Goal: Task Accomplishment & Management: Manage account settings

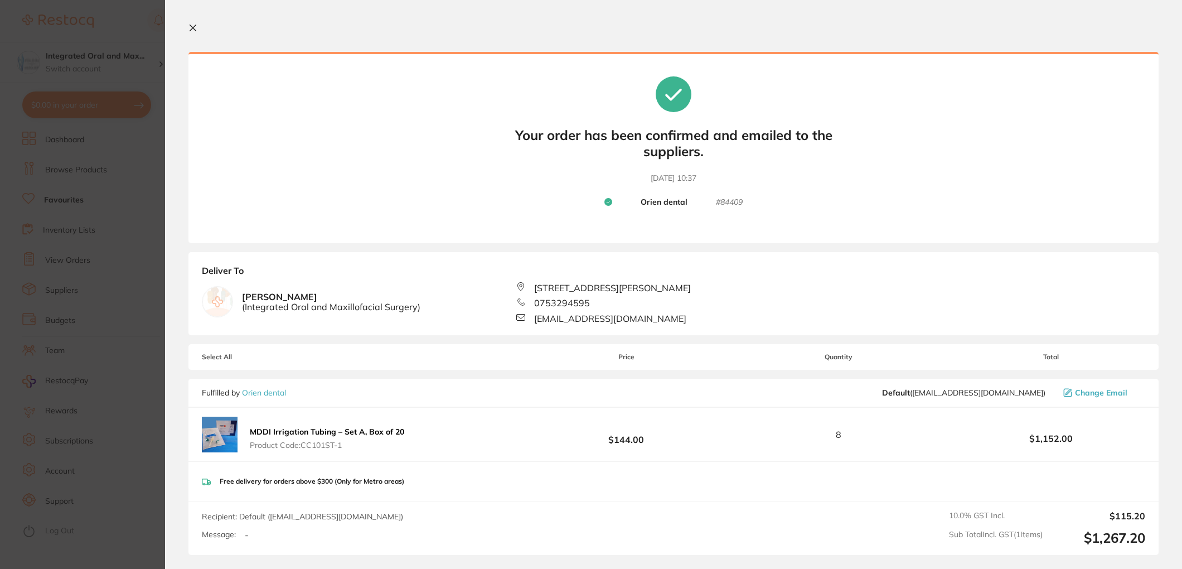
click at [194, 27] on icon at bounding box center [192, 27] width 9 height 9
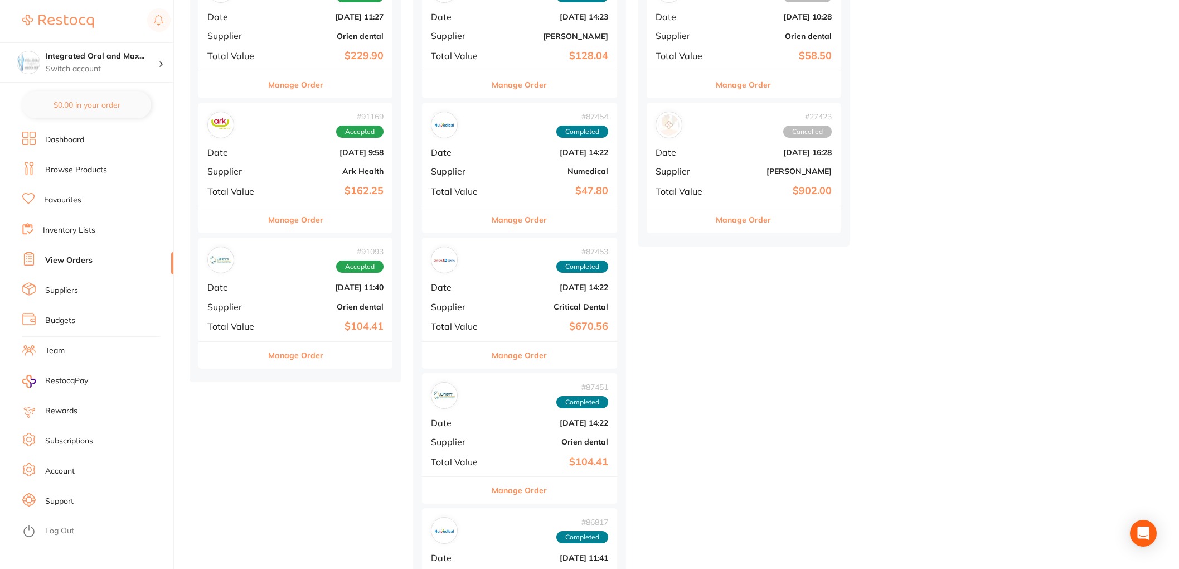
scroll to position [1542, 0]
click at [294, 352] on button "Manage Order" at bounding box center [295, 353] width 55 height 27
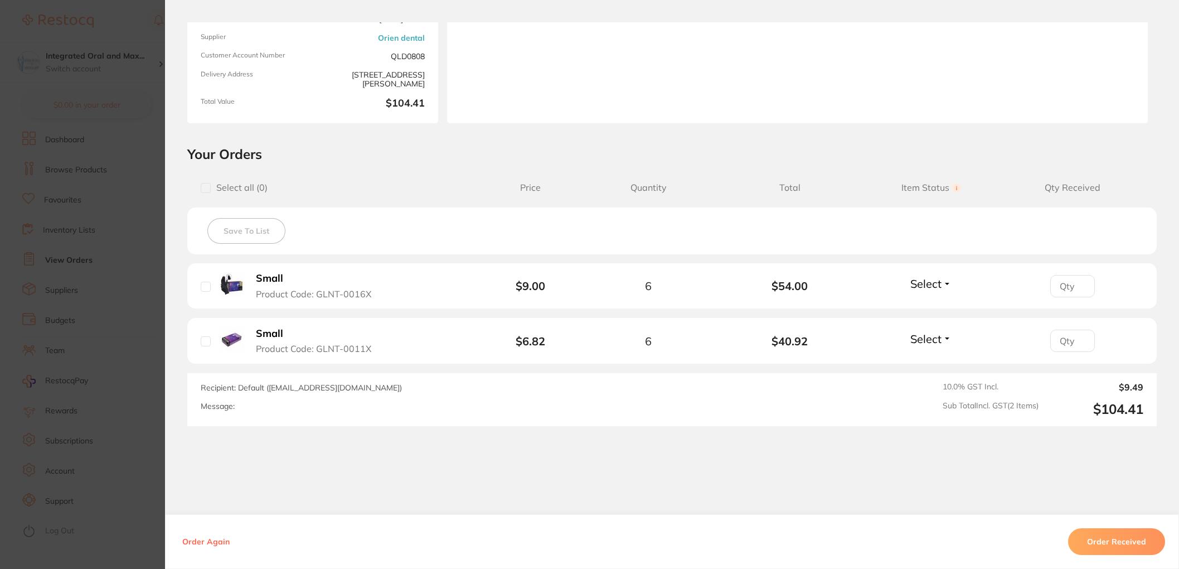
scroll to position [129, 0]
drag, startPoint x: 208, startPoint y: 288, endPoint x: 212, endPoint y: 322, distance: 34.8
click at [208, 288] on div "Small Product Code: GLNT-0016X" at bounding box center [301, 284] width 201 height 27
drag, startPoint x: 205, startPoint y: 287, endPoint x: 207, endPoint y: 310, distance: 23.0
click at [205, 287] on input "checkbox" at bounding box center [206, 286] width 10 height 10
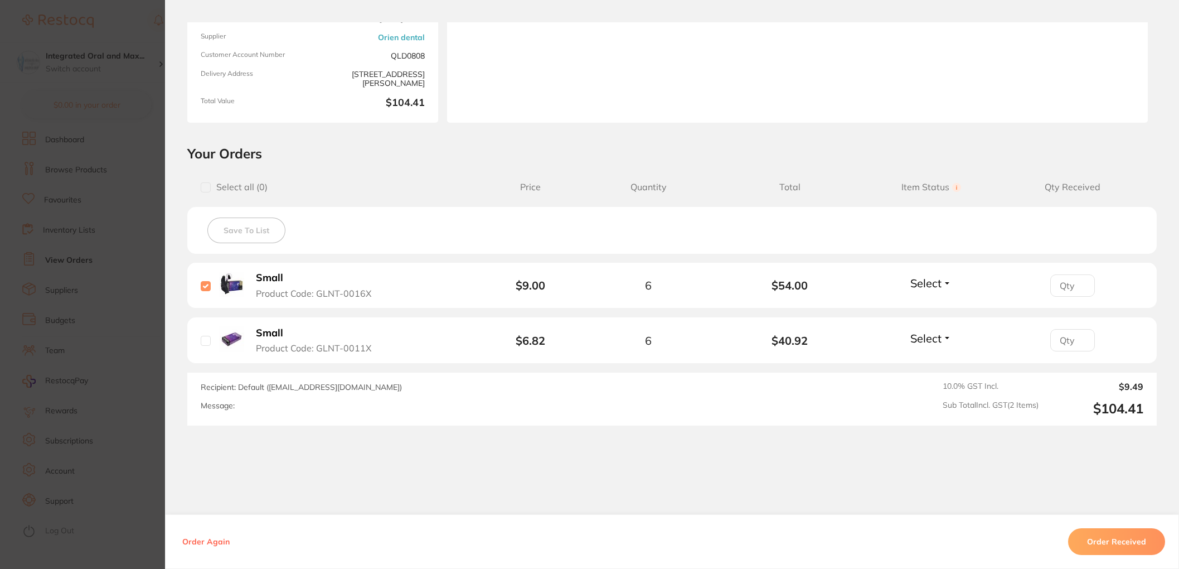
checkbox input "true"
drag, startPoint x: 203, startPoint y: 339, endPoint x: 216, endPoint y: 340, distance: 12.8
click at [205, 339] on input "checkbox" at bounding box center [206, 341] width 10 height 10
checkbox input "true"
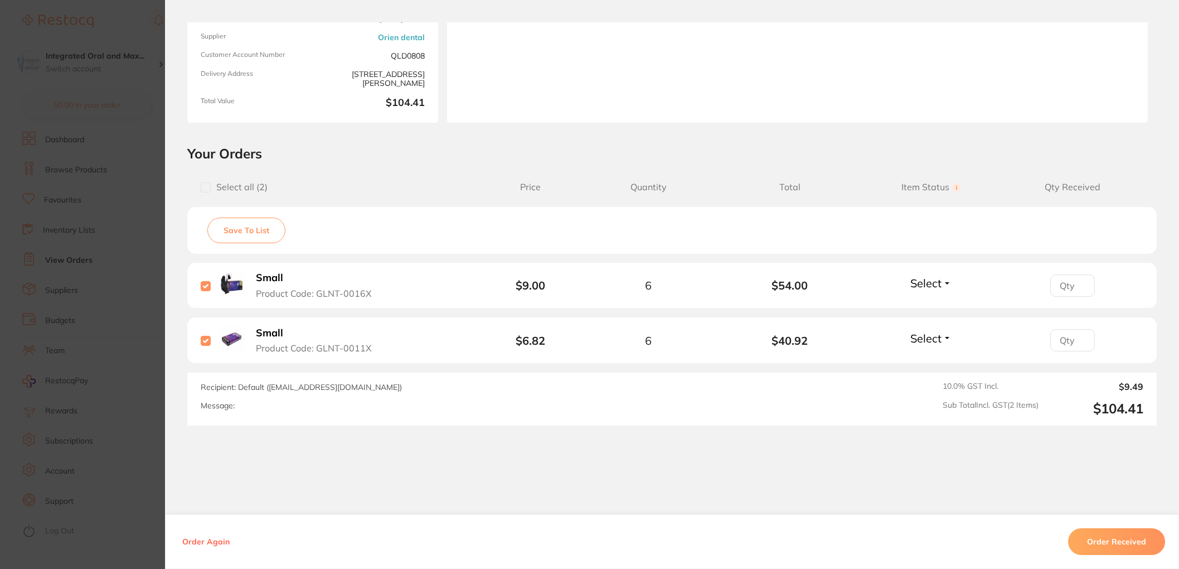
click at [1130, 545] on button "Order Received" at bounding box center [1116, 541] width 97 height 27
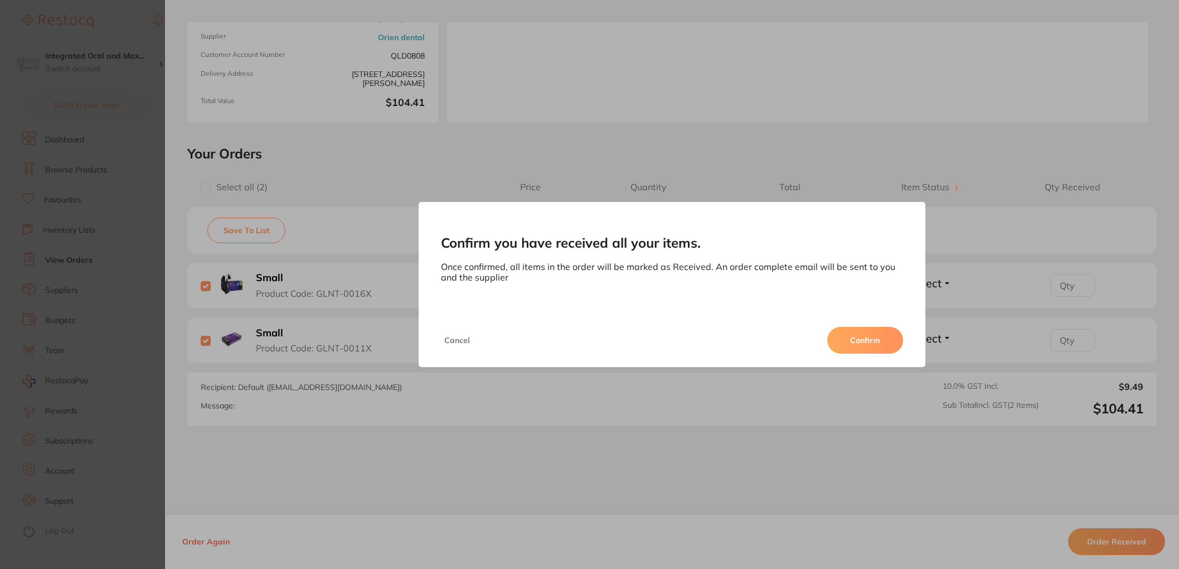
click at [876, 344] on button "Confirm" at bounding box center [865, 340] width 76 height 27
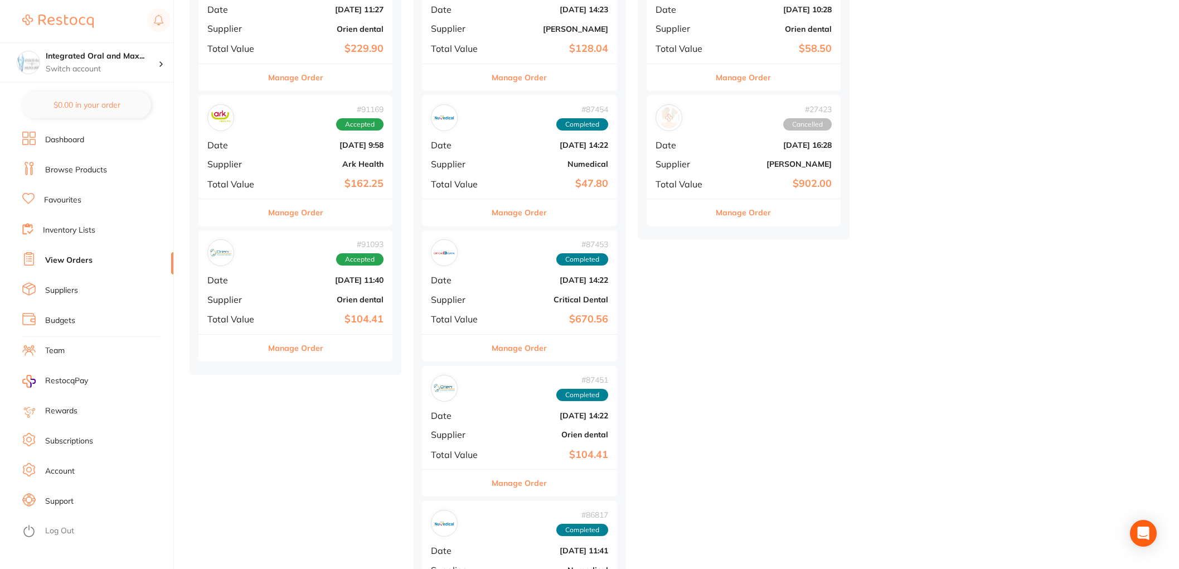
scroll to position [1549, 0]
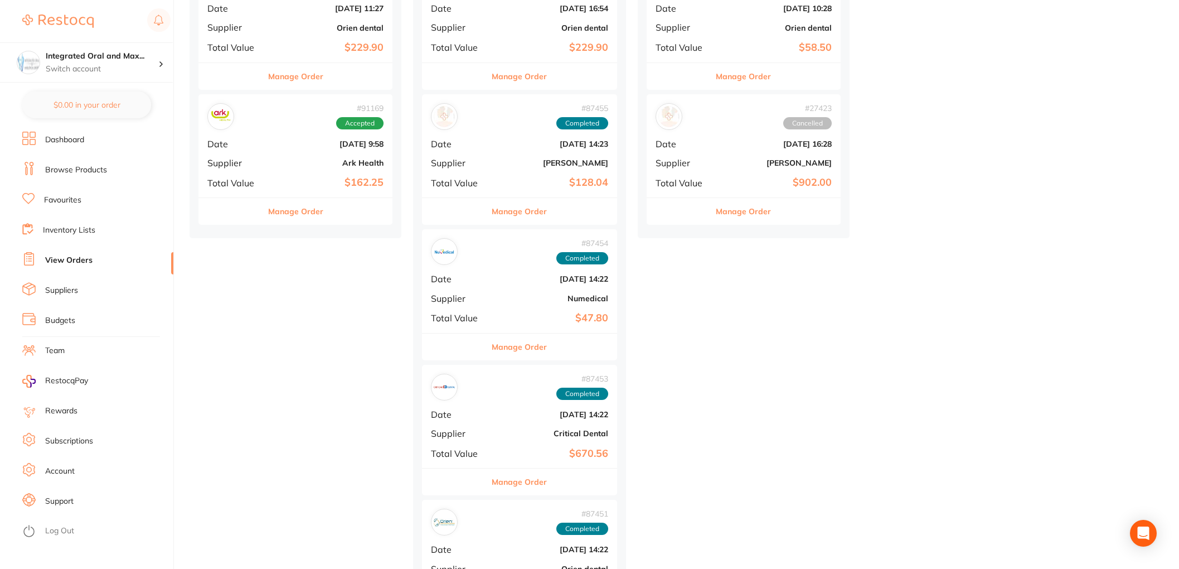
click at [330, 217] on div "Manage Order" at bounding box center [295, 210] width 194 height 27
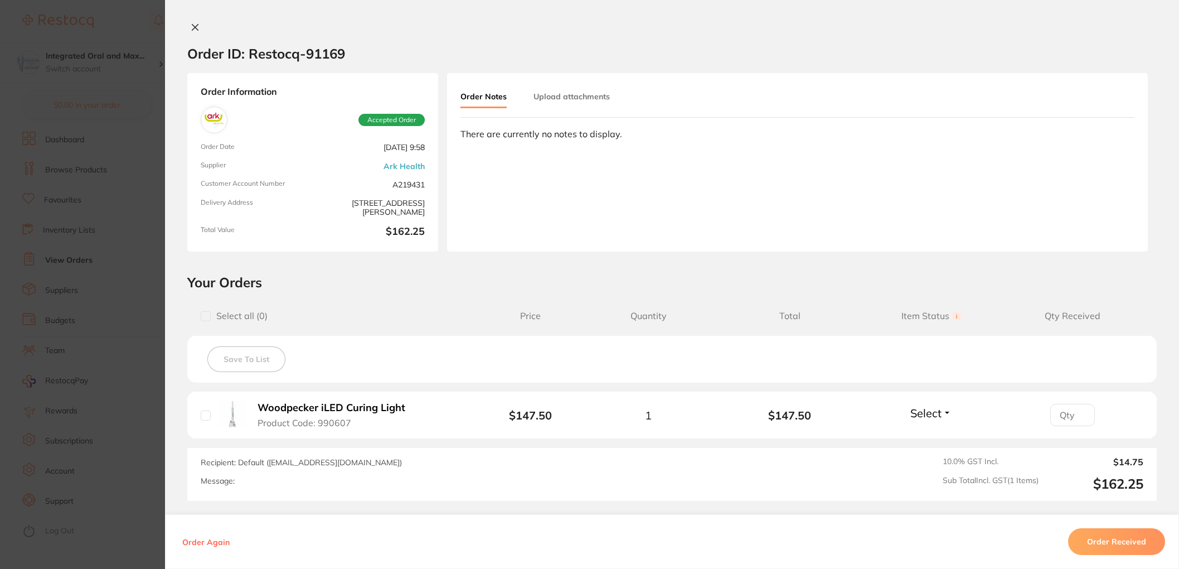
scroll to position [1549, 0]
click at [187, 28] on button at bounding box center [195, 28] width 16 height 12
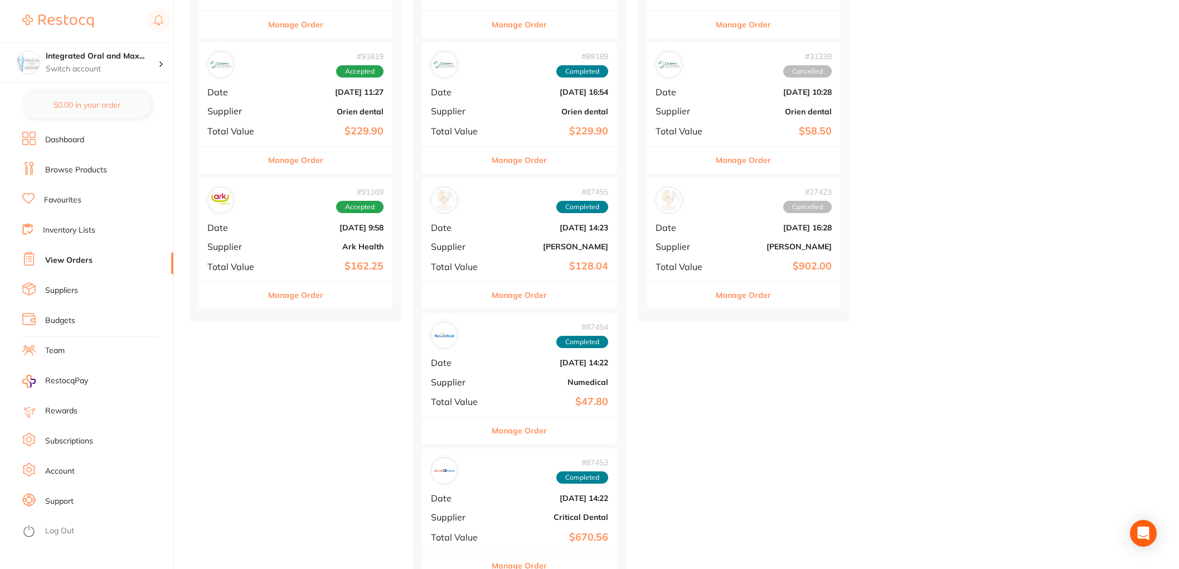
scroll to position [1466, 0]
click at [298, 162] on button "Manage Order" at bounding box center [295, 159] width 55 height 27
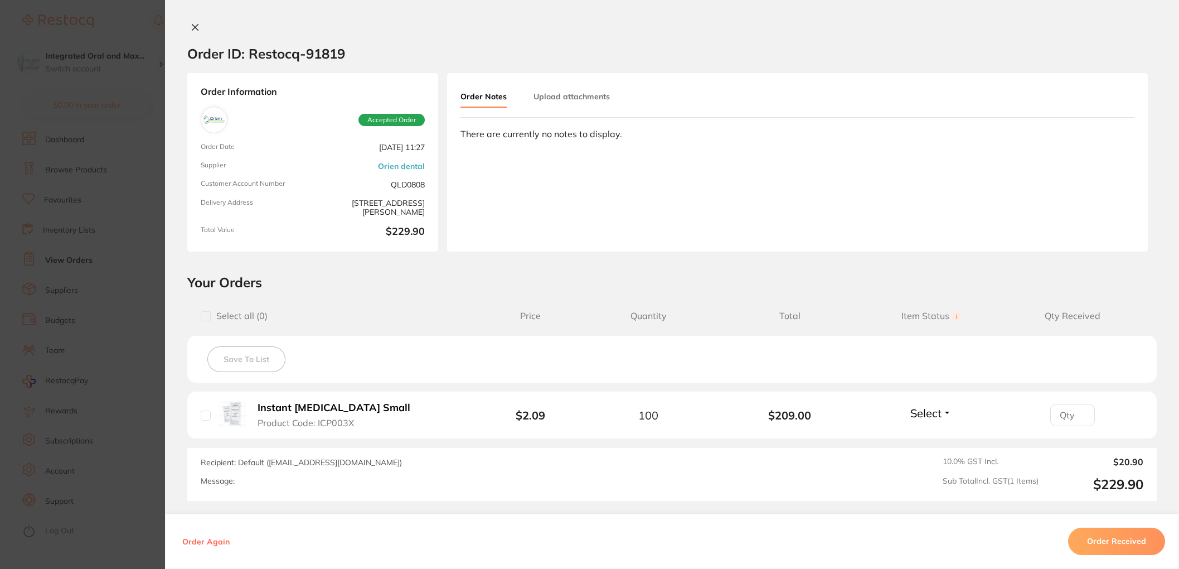
click at [203, 414] on input "checkbox" at bounding box center [206, 415] width 10 height 10
checkbox input "true"
drag, startPoint x: 1081, startPoint y: 545, endPoint x: 1059, endPoint y: 532, distance: 25.7
click at [1081, 544] on button "Order Received" at bounding box center [1116, 541] width 97 height 27
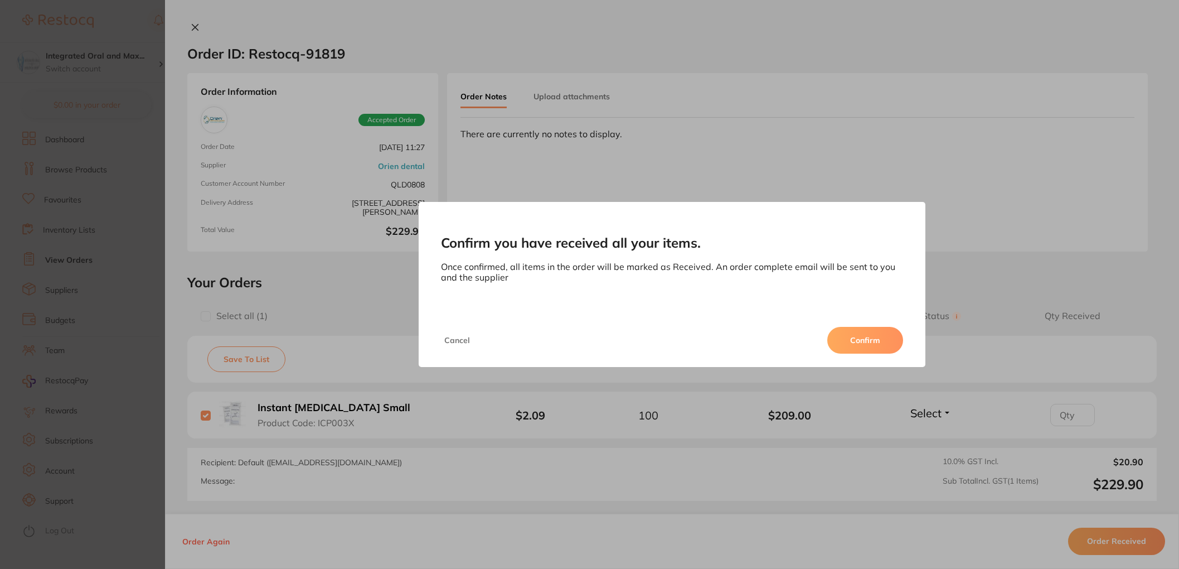
drag, startPoint x: 859, startPoint y: 337, endPoint x: 784, endPoint y: 314, distance: 78.1
click at [857, 335] on button "Confirm" at bounding box center [865, 340] width 76 height 27
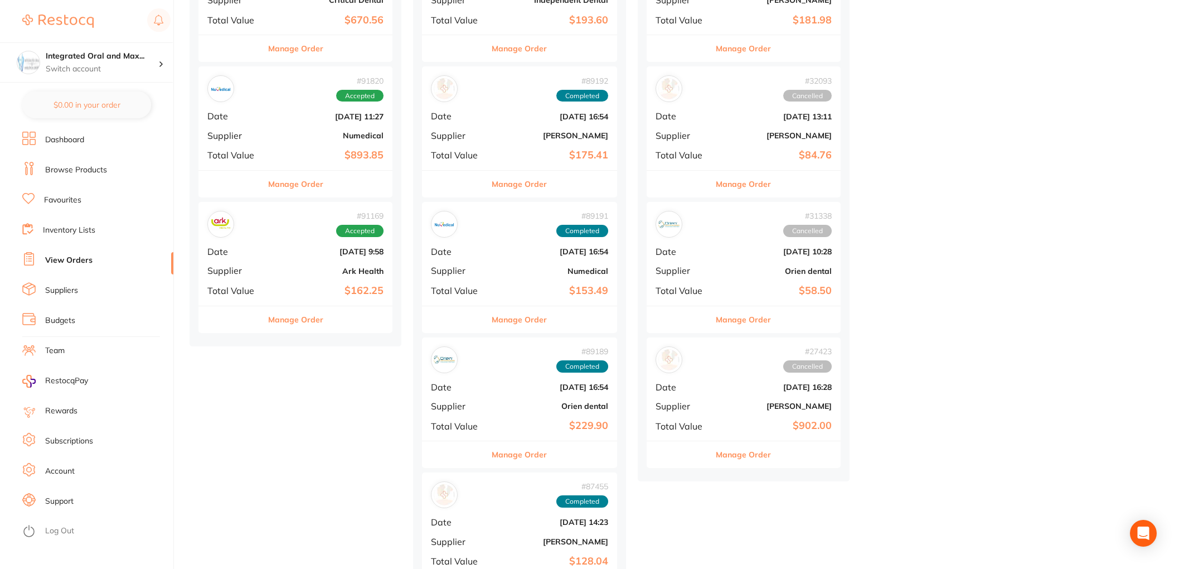
scroll to position [1287, 0]
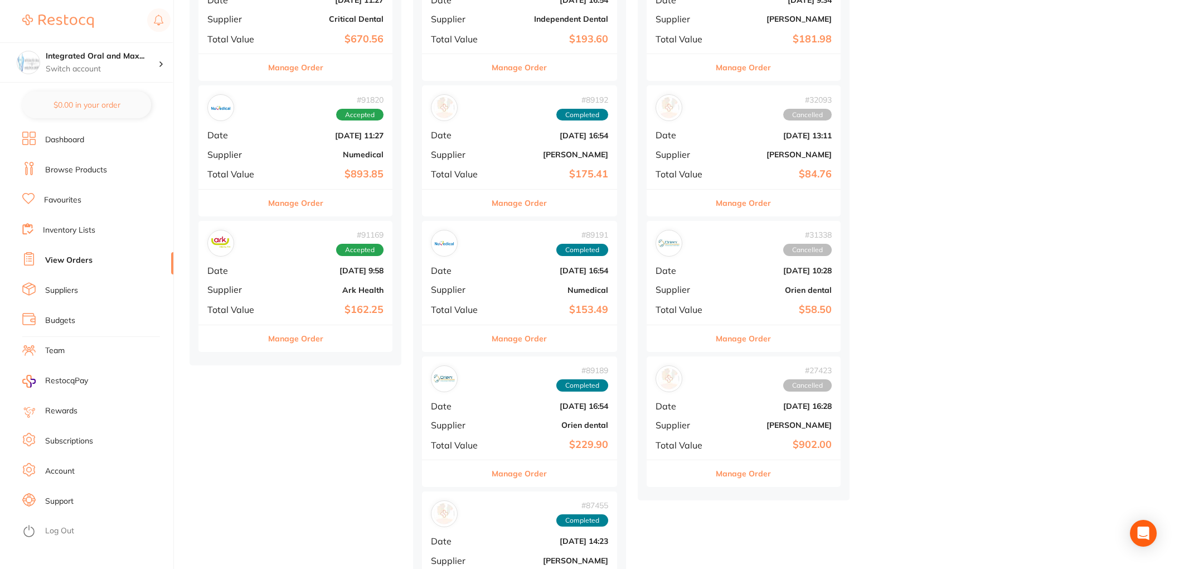
click at [287, 201] on button "Manage Order" at bounding box center [295, 203] width 55 height 27
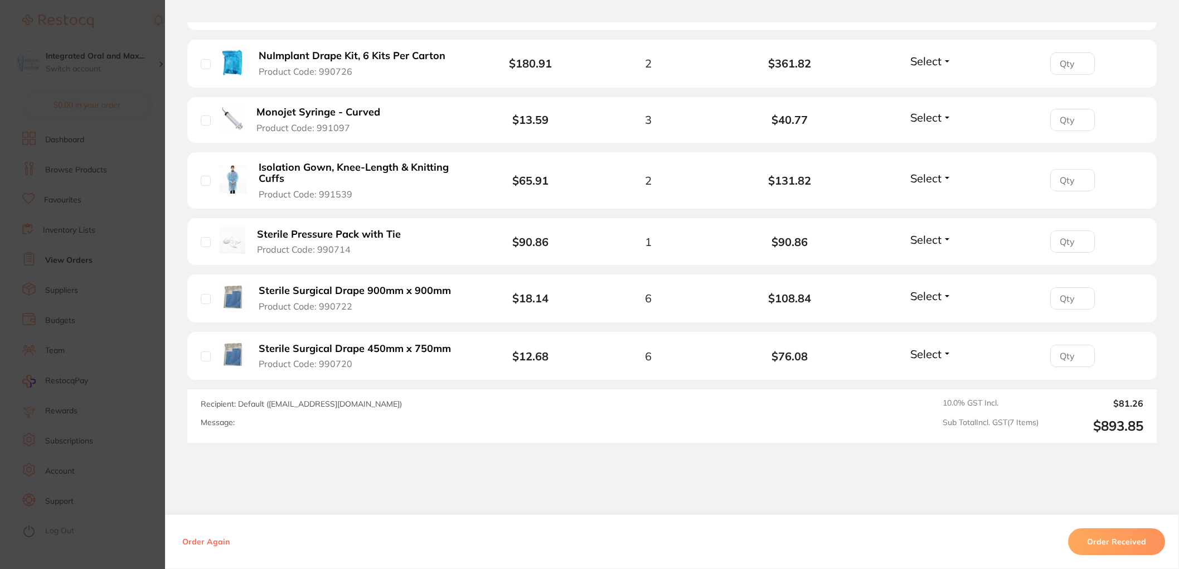
scroll to position [449, 0]
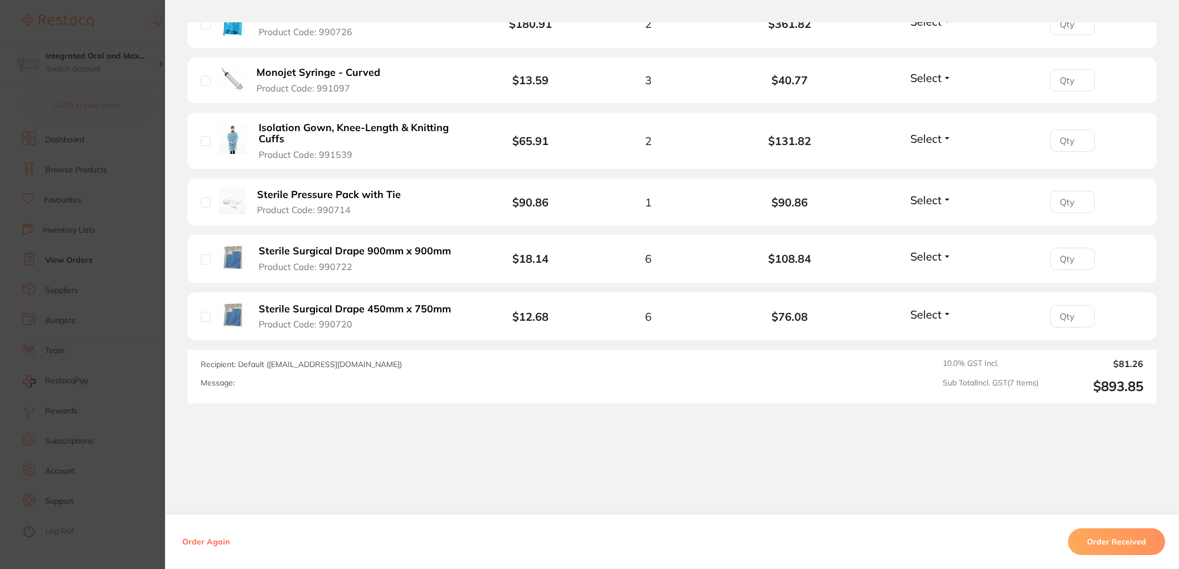
drag, startPoint x: 1105, startPoint y: 539, endPoint x: 1098, endPoint y: 537, distance: 7.4
click at [1105, 539] on button "Order Received" at bounding box center [1116, 541] width 97 height 27
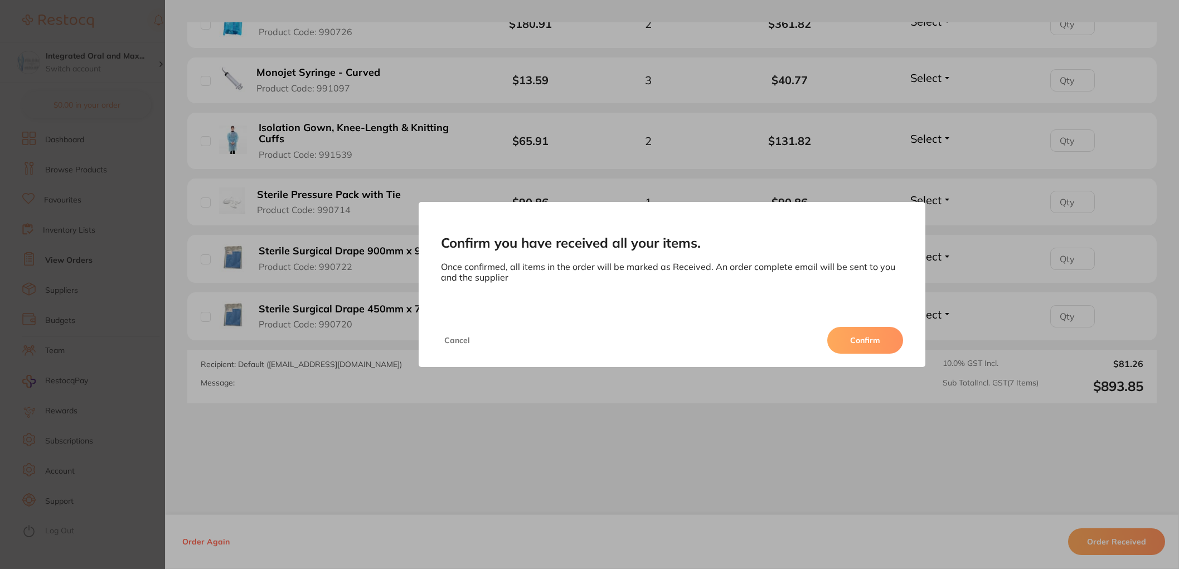
click at [873, 338] on button "Confirm" at bounding box center [865, 340] width 76 height 27
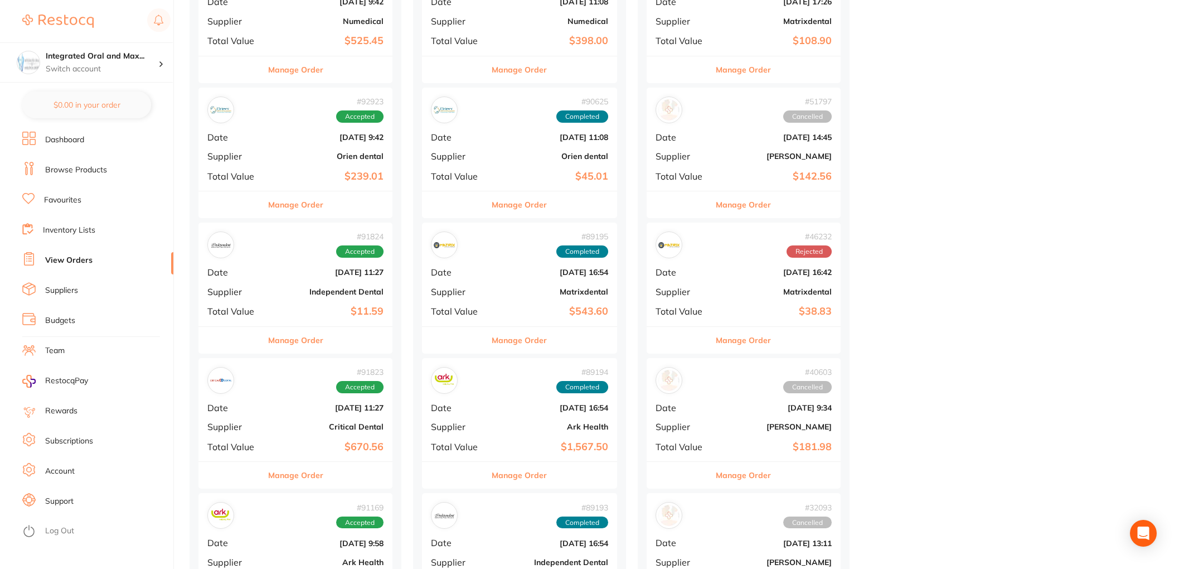
scroll to position [875, 0]
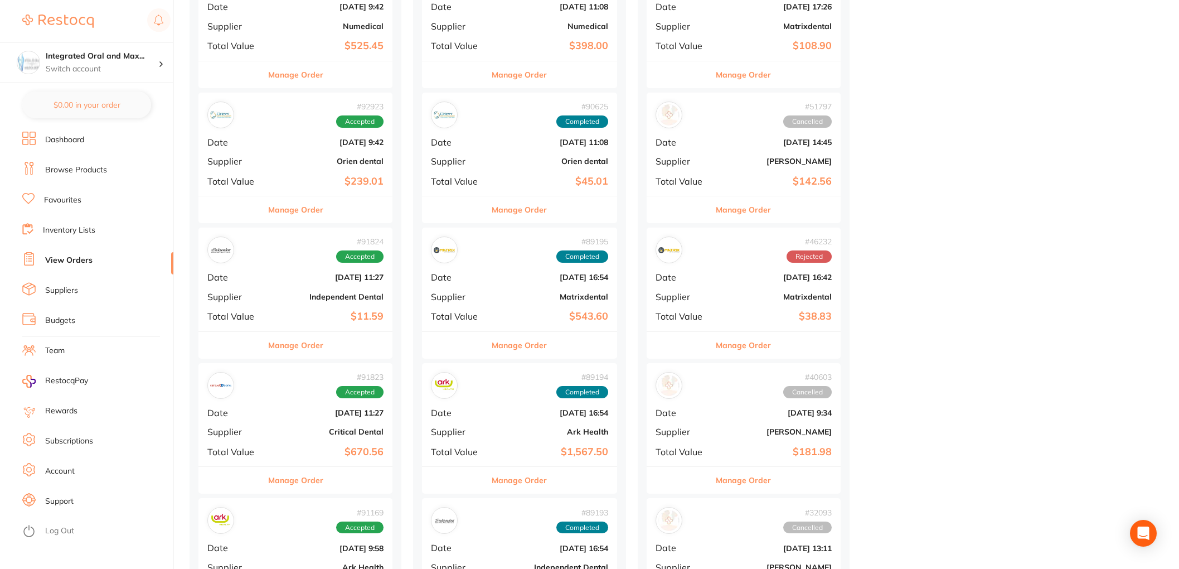
click at [292, 479] on button "Manage Order" at bounding box center [295, 480] width 55 height 27
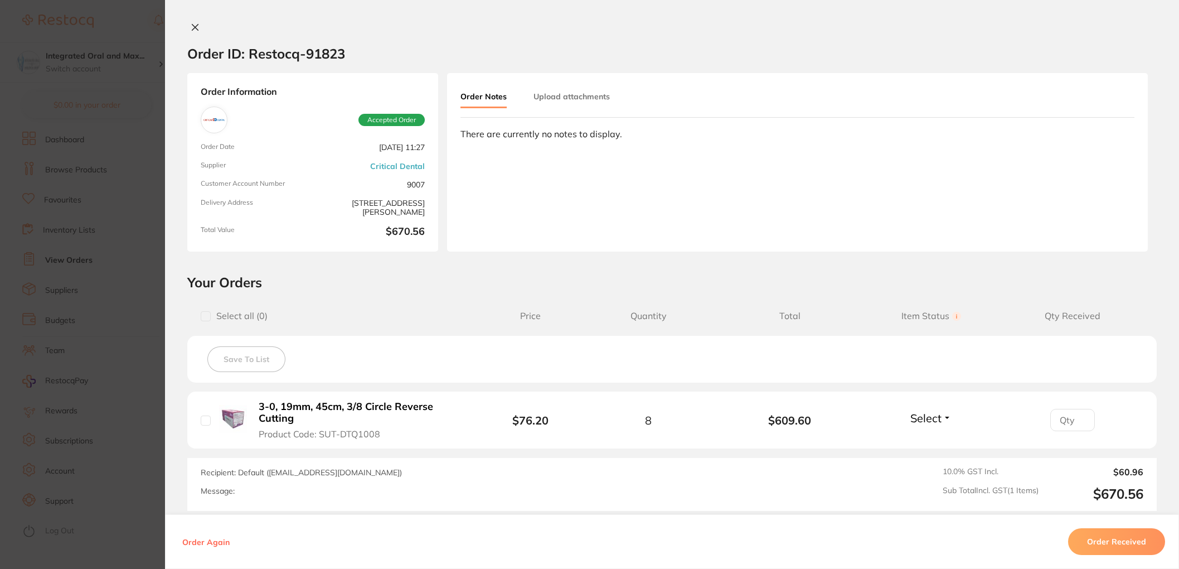
click at [205, 421] on input "checkbox" at bounding box center [206, 420] width 10 height 10
checkbox input "true"
click at [1119, 545] on button "Order Received" at bounding box center [1116, 541] width 97 height 27
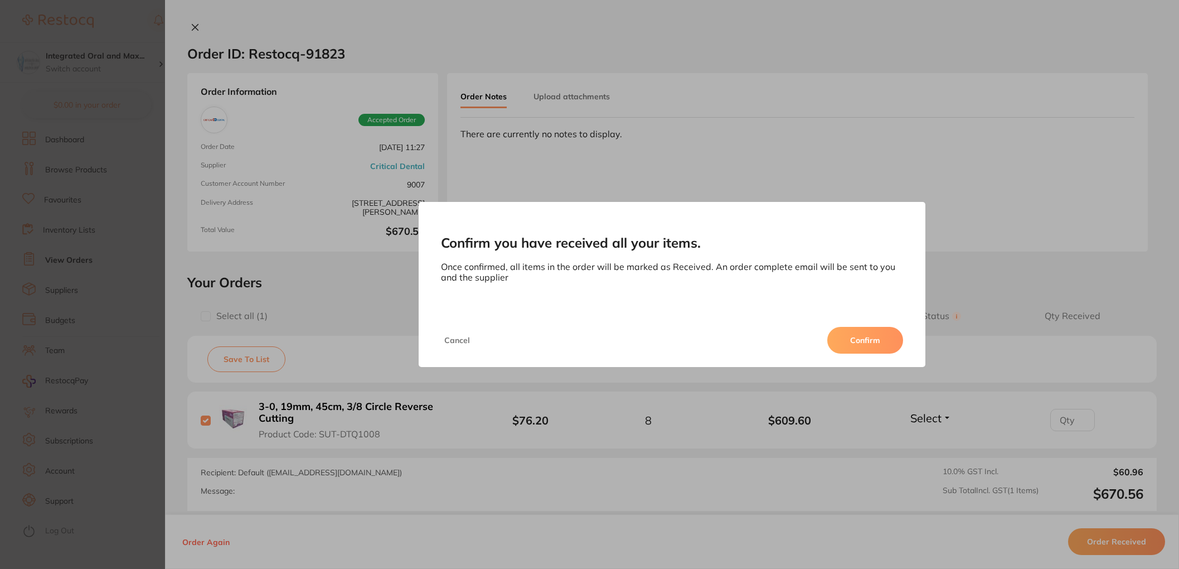
click at [880, 343] on button "Confirm" at bounding box center [865, 340] width 76 height 27
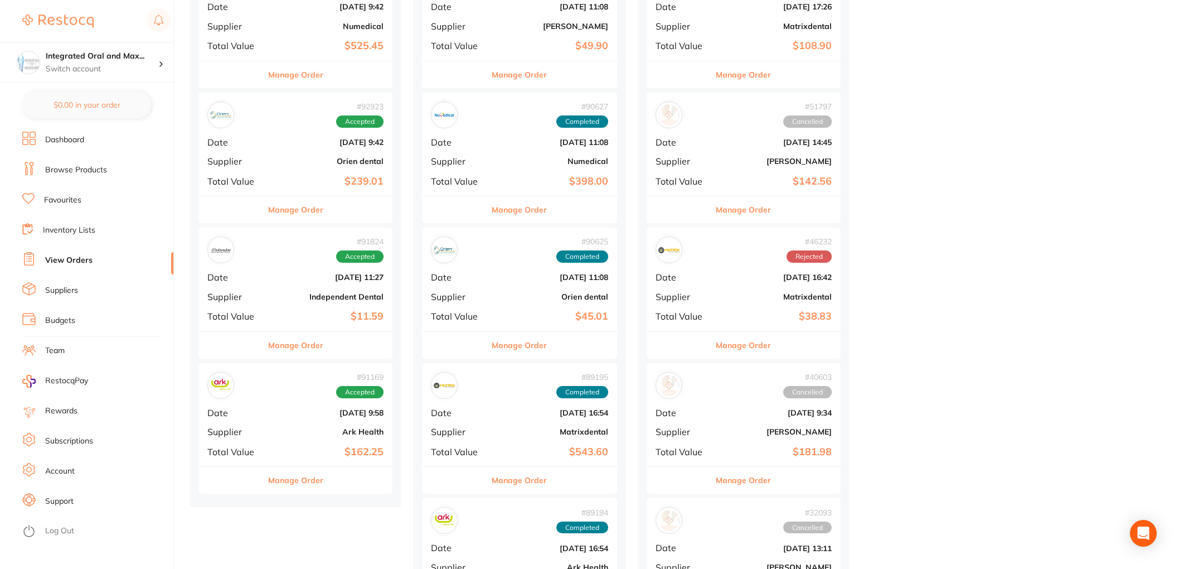
click at [287, 346] on button "Manage Order" at bounding box center [295, 345] width 55 height 27
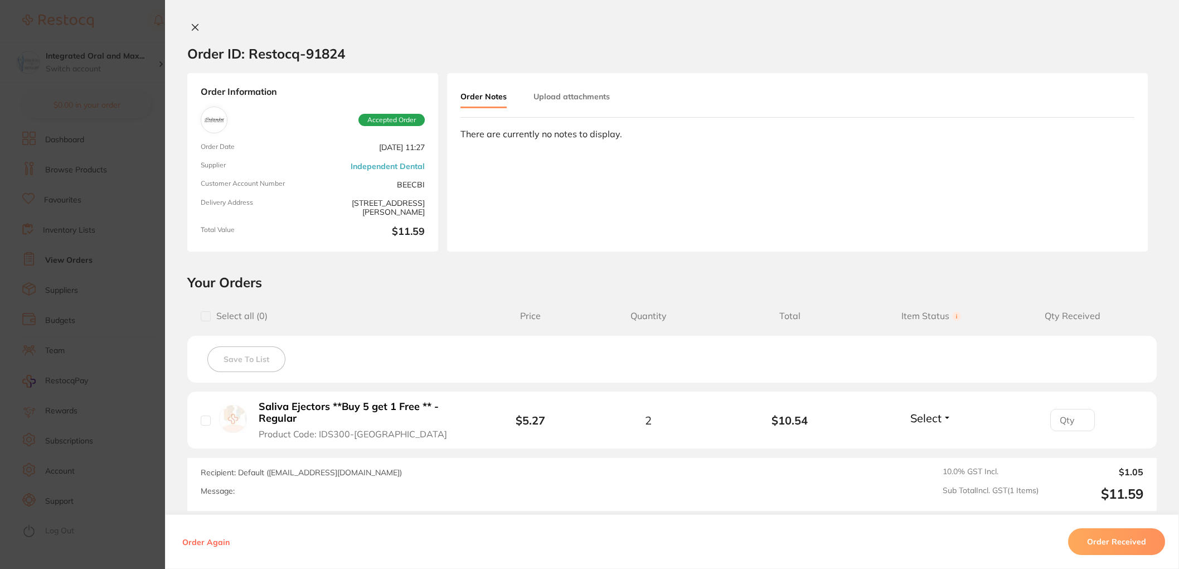
click at [192, 29] on icon at bounding box center [195, 28] width 6 height 6
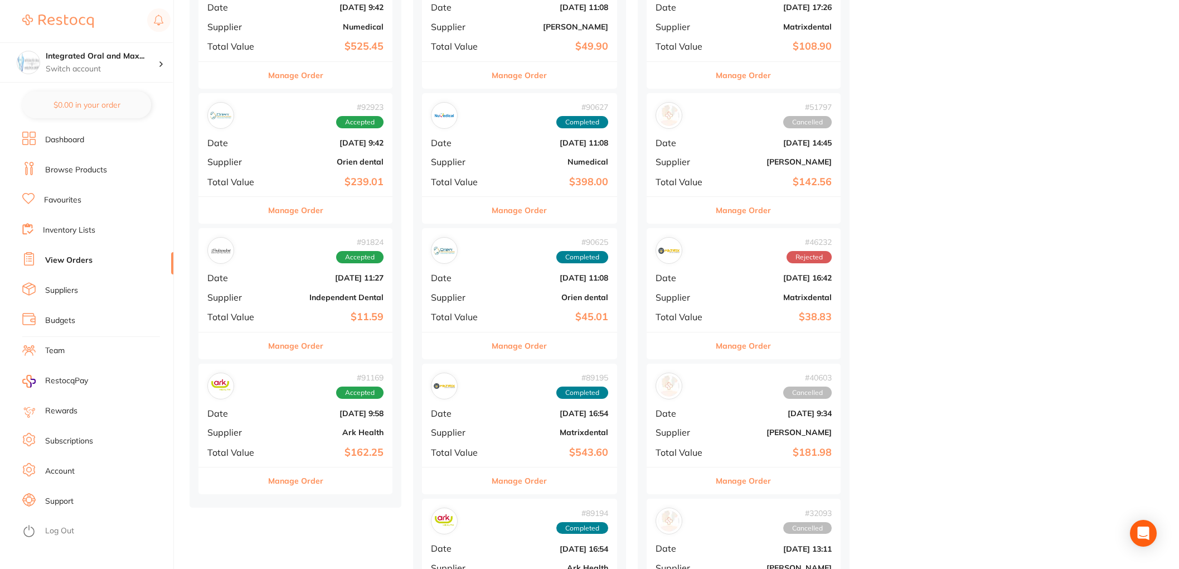
scroll to position [851, 0]
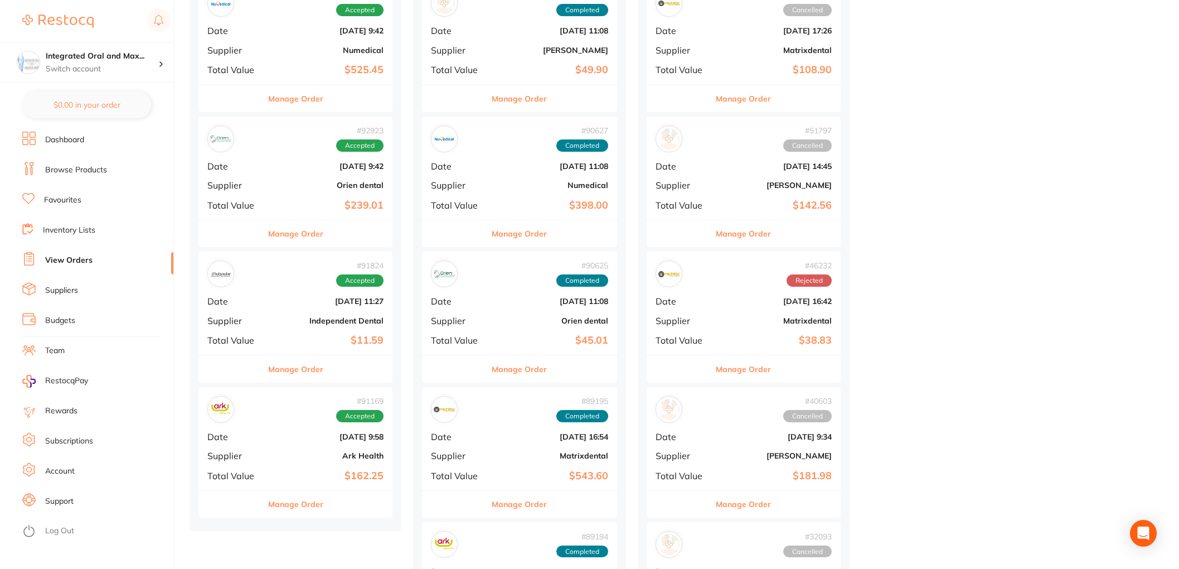
click at [295, 232] on button "Manage Order" at bounding box center [295, 233] width 55 height 27
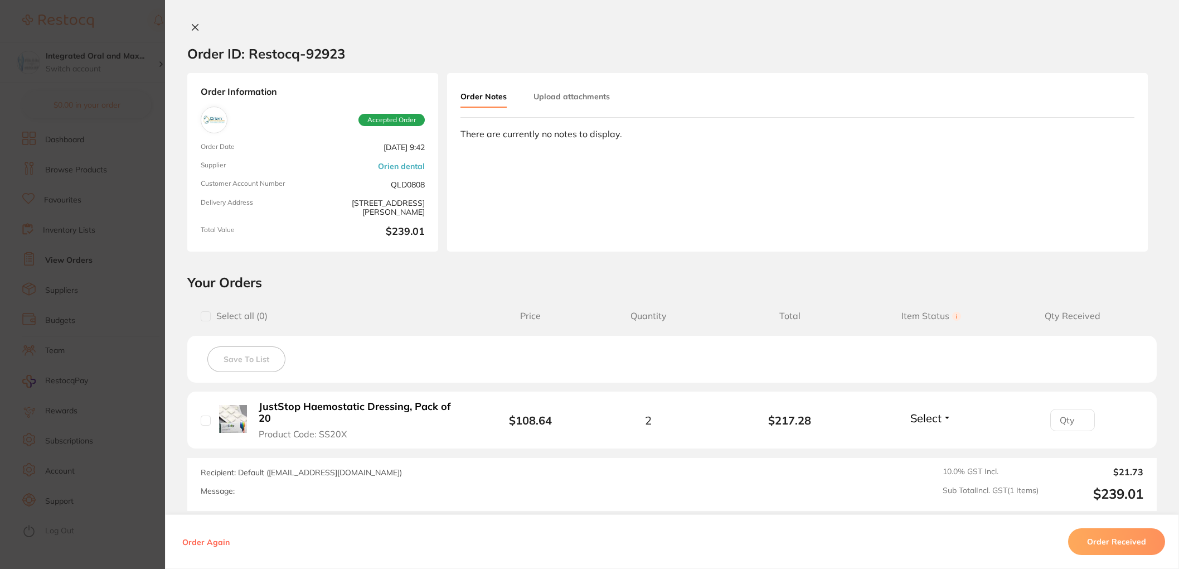
click at [191, 29] on icon at bounding box center [195, 27] width 9 height 9
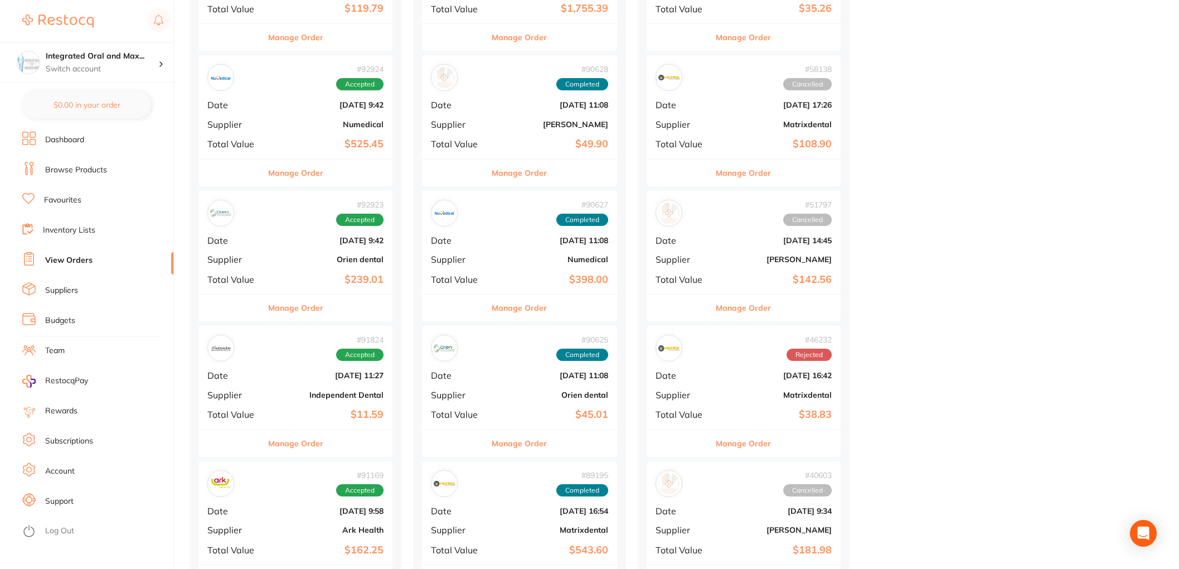
scroll to position [750, 0]
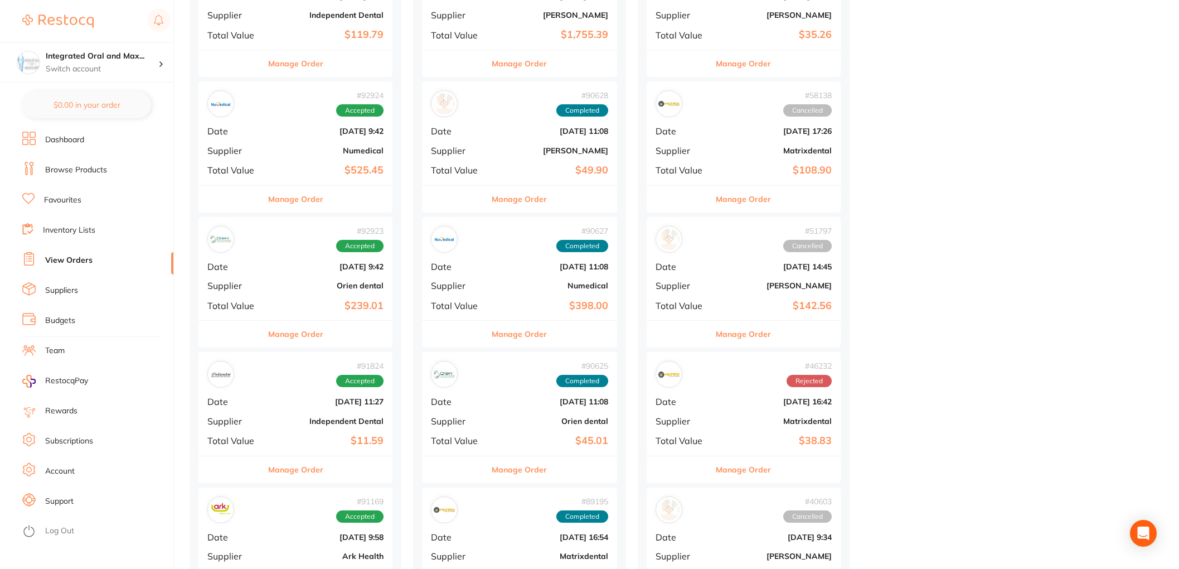
click at [317, 200] on button "Manage Order" at bounding box center [295, 199] width 55 height 27
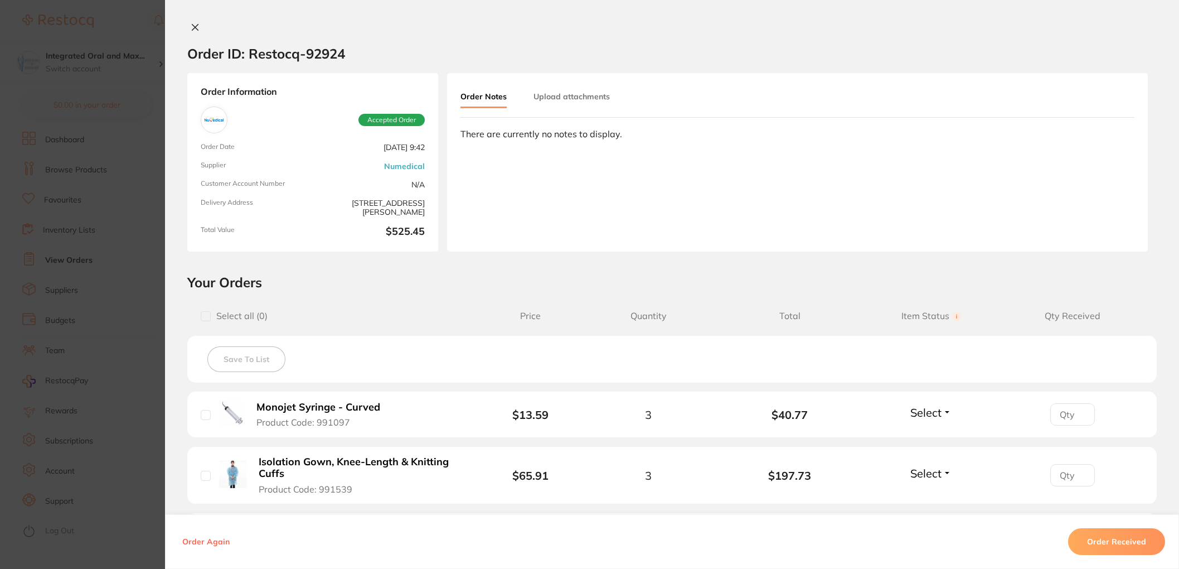
click at [191, 28] on icon at bounding box center [195, 27] width 9 height 9
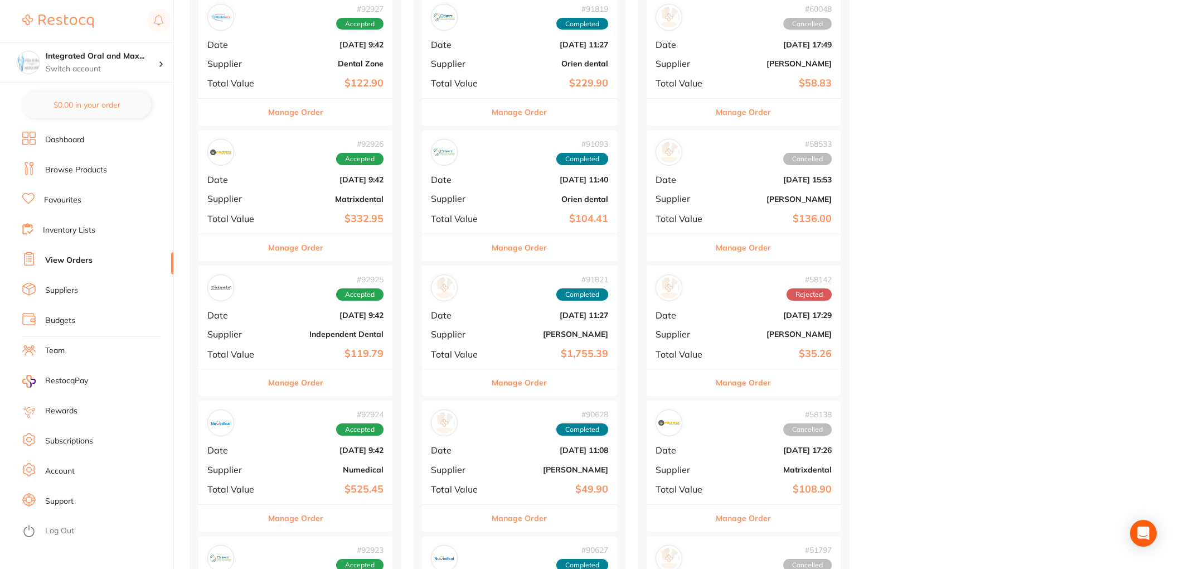
scroll to position [430, 0]
click at [296, 387] on button "Manage Order" at bounding box center [295, 383] width 55 height 27
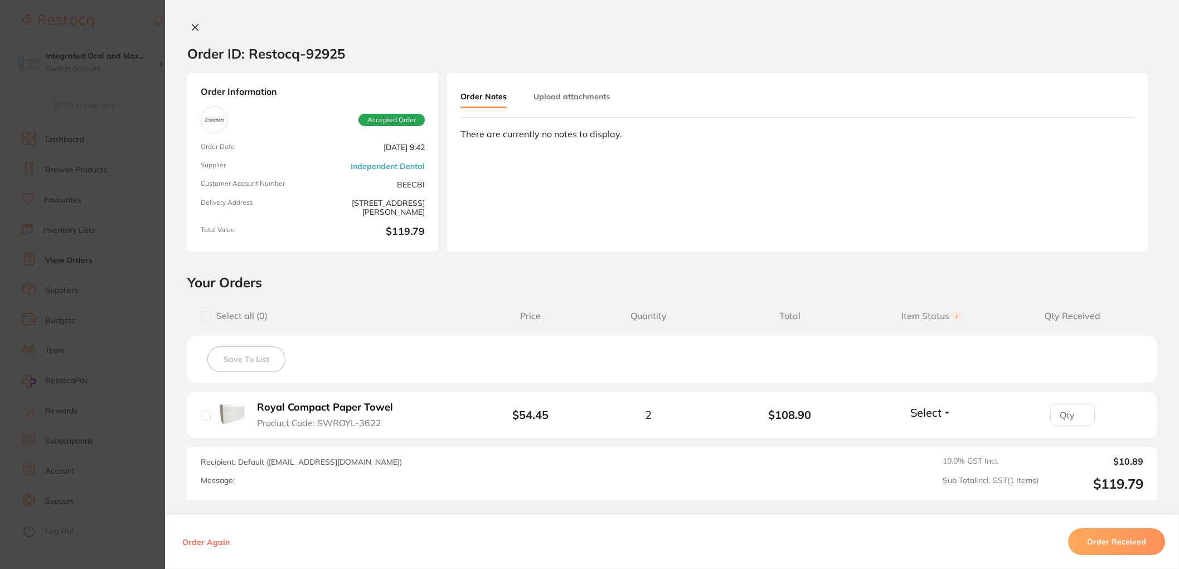
click at [191, 27] on icon at bounding box center [195, 27] width 9 height 9
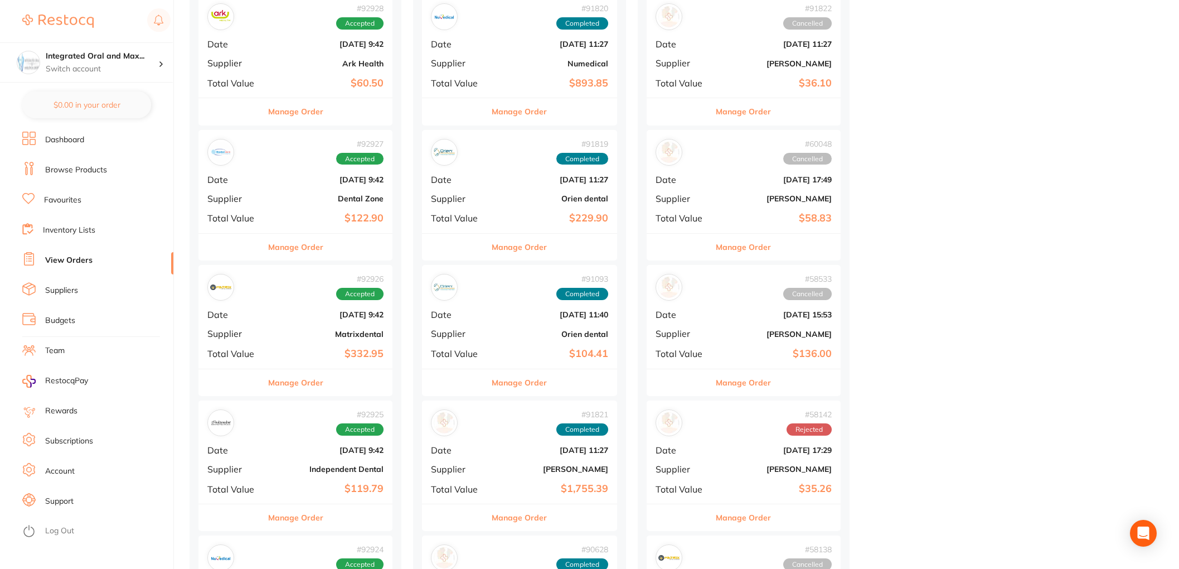
scroll to position [297, 0]
click at [289, 253] on button "Manage Order" at bounding box center [295, 246] width 55 height 27
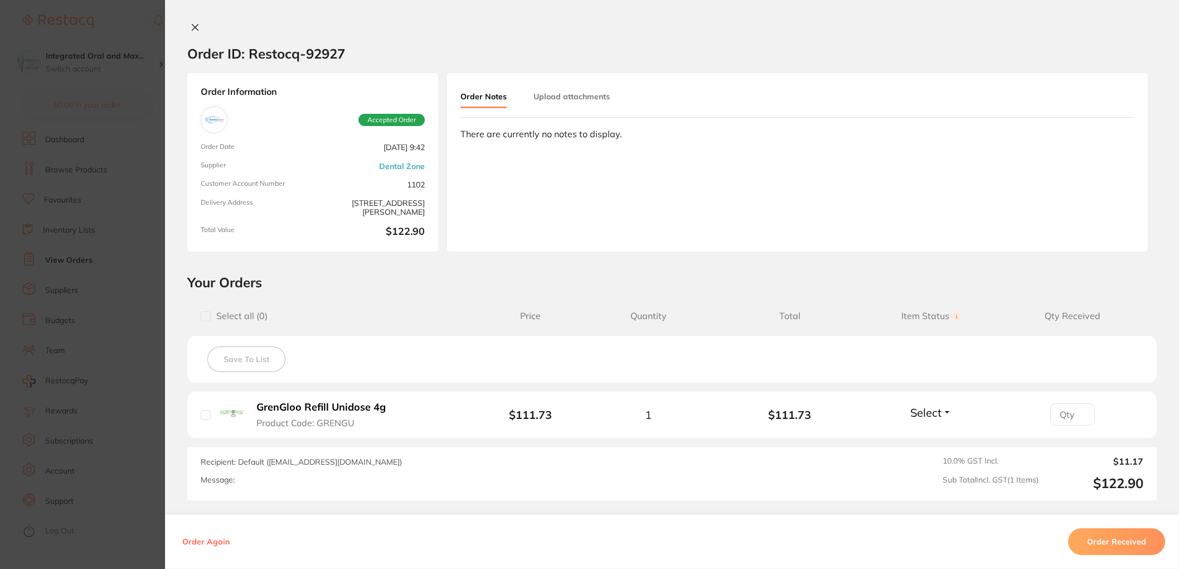
click at [191, 29] on icon at bounding box center [195, 27] width 9 height 9
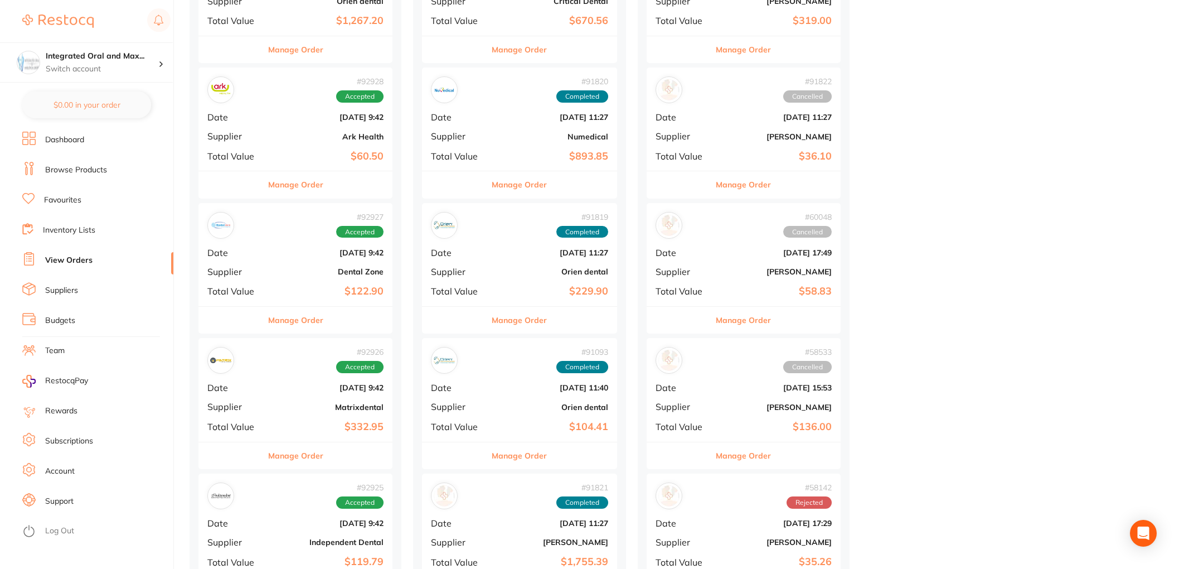
scroll to position [221, 0]
